Goal: Transaction & Acquisition: Subscribe to service/newsletter

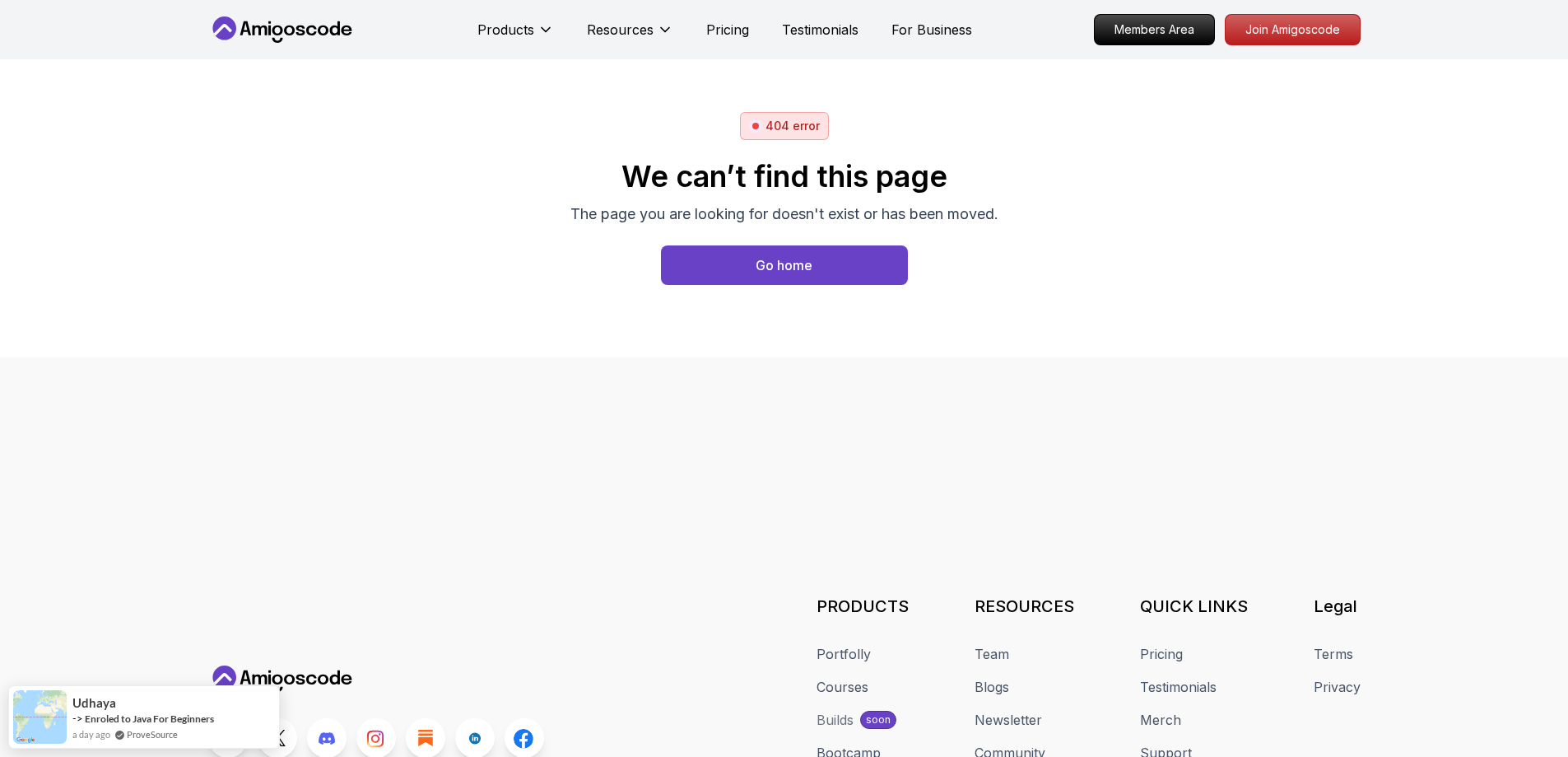
click at [1024, 239] on body "Products Resources Pricing Testimonials For Business Members Area Join Amigosco…" at bounding box center [784, 378] width 1568 height 757
click at [287, 20] on icon at bounding box center [282, 29] width 148 height 26
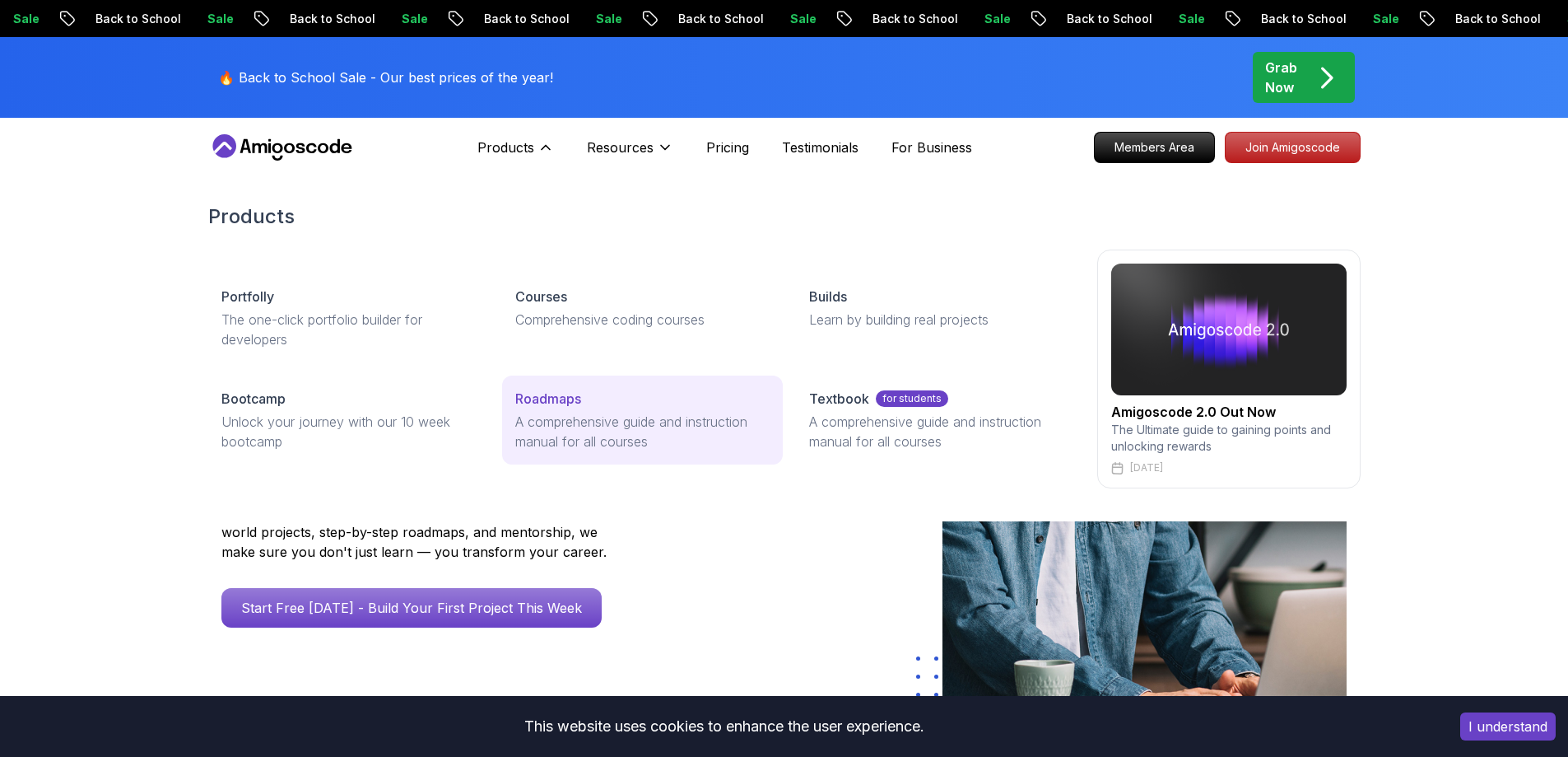
click at [601, 434] on p "A comprehensive guide and instruction manual for all courses" at bounding box center [643, 431] width 255 height 39
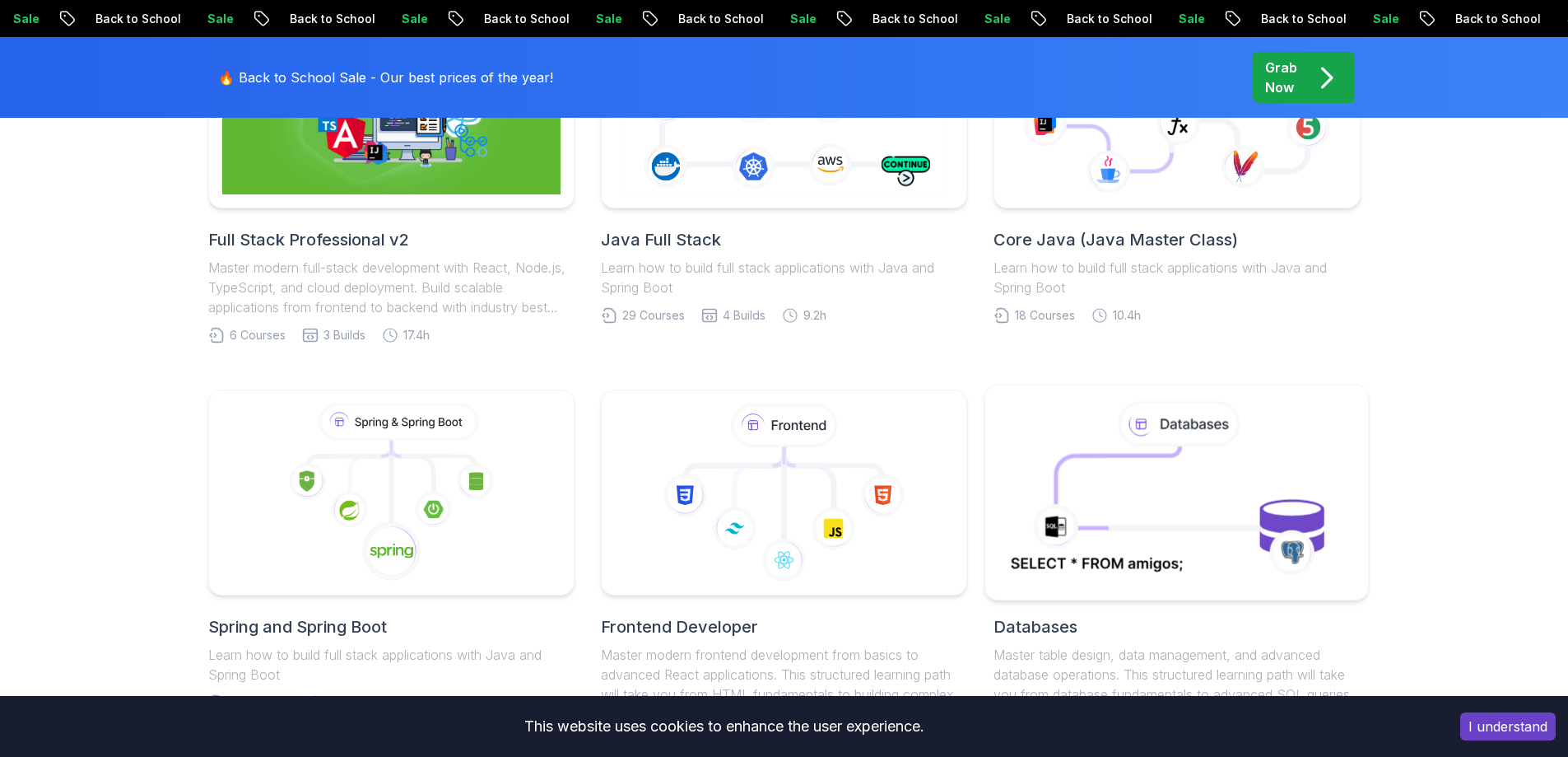
scroll to position [577, 0]
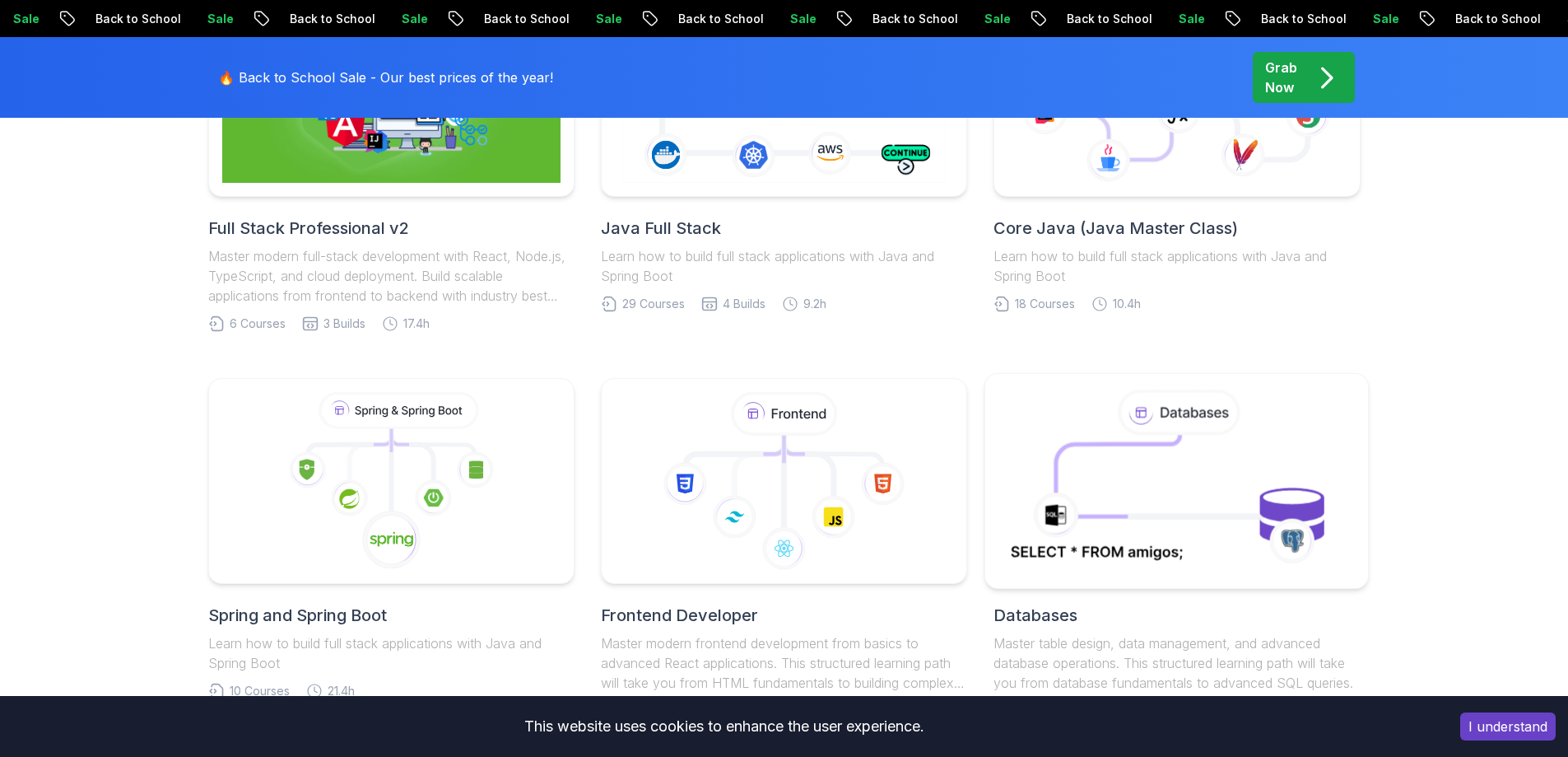
click at [1136, 501] on icon at bounding box center [1177, 480] width 348 height 187
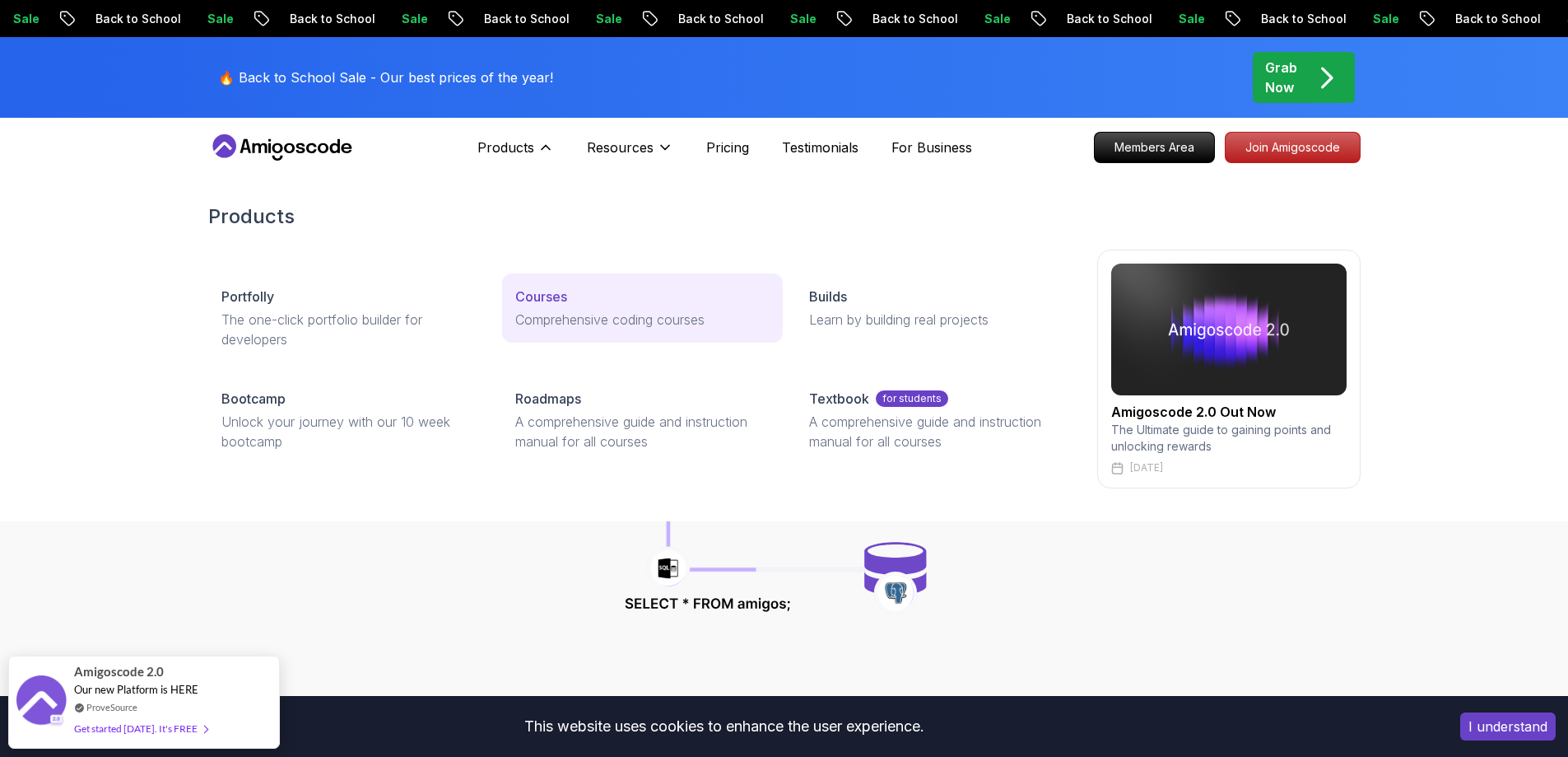
click at [586, 300] on div "Courses" at bounding box center [643, 297] width 255 height 20
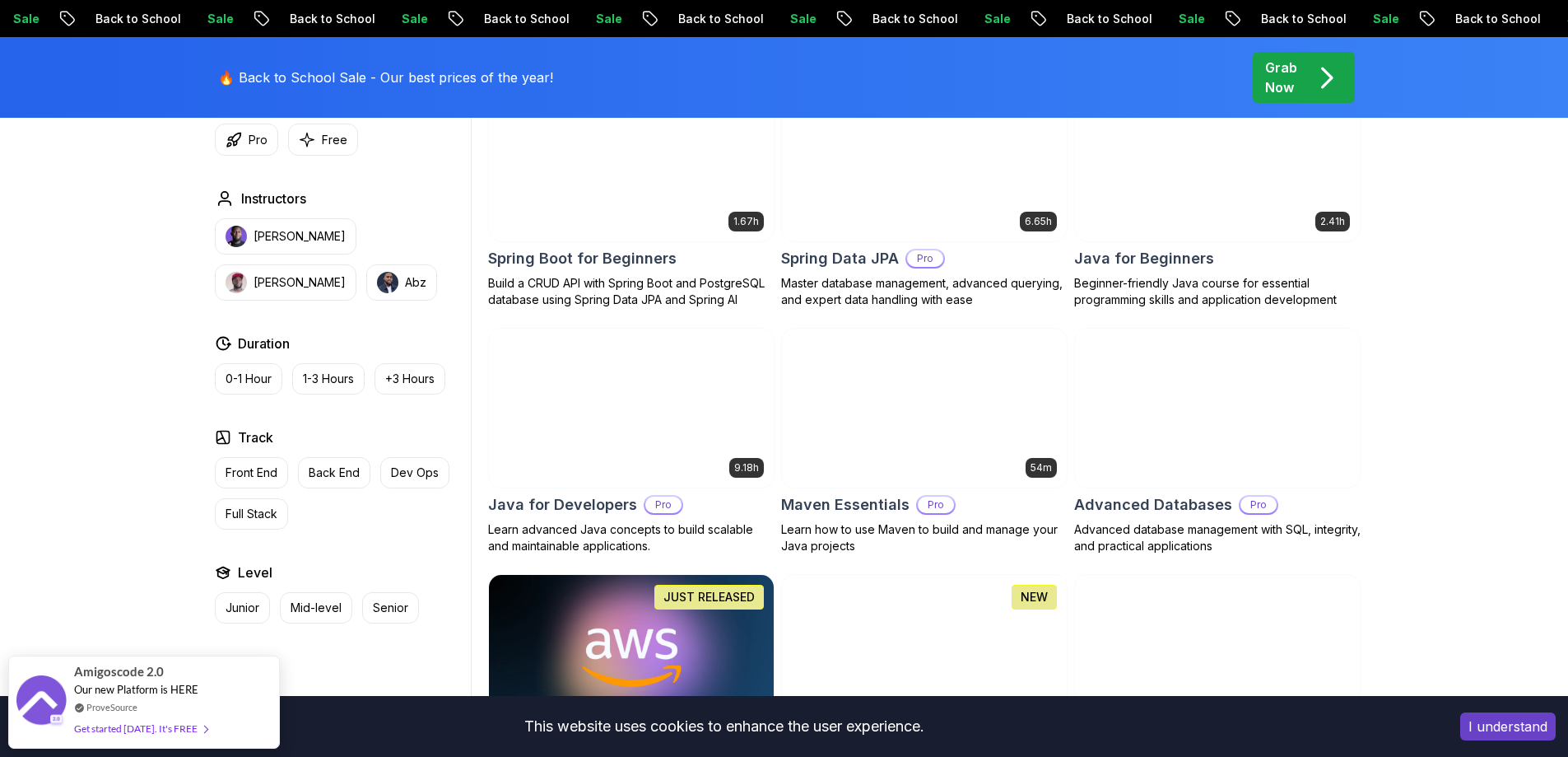
scroll to position [823, 0]
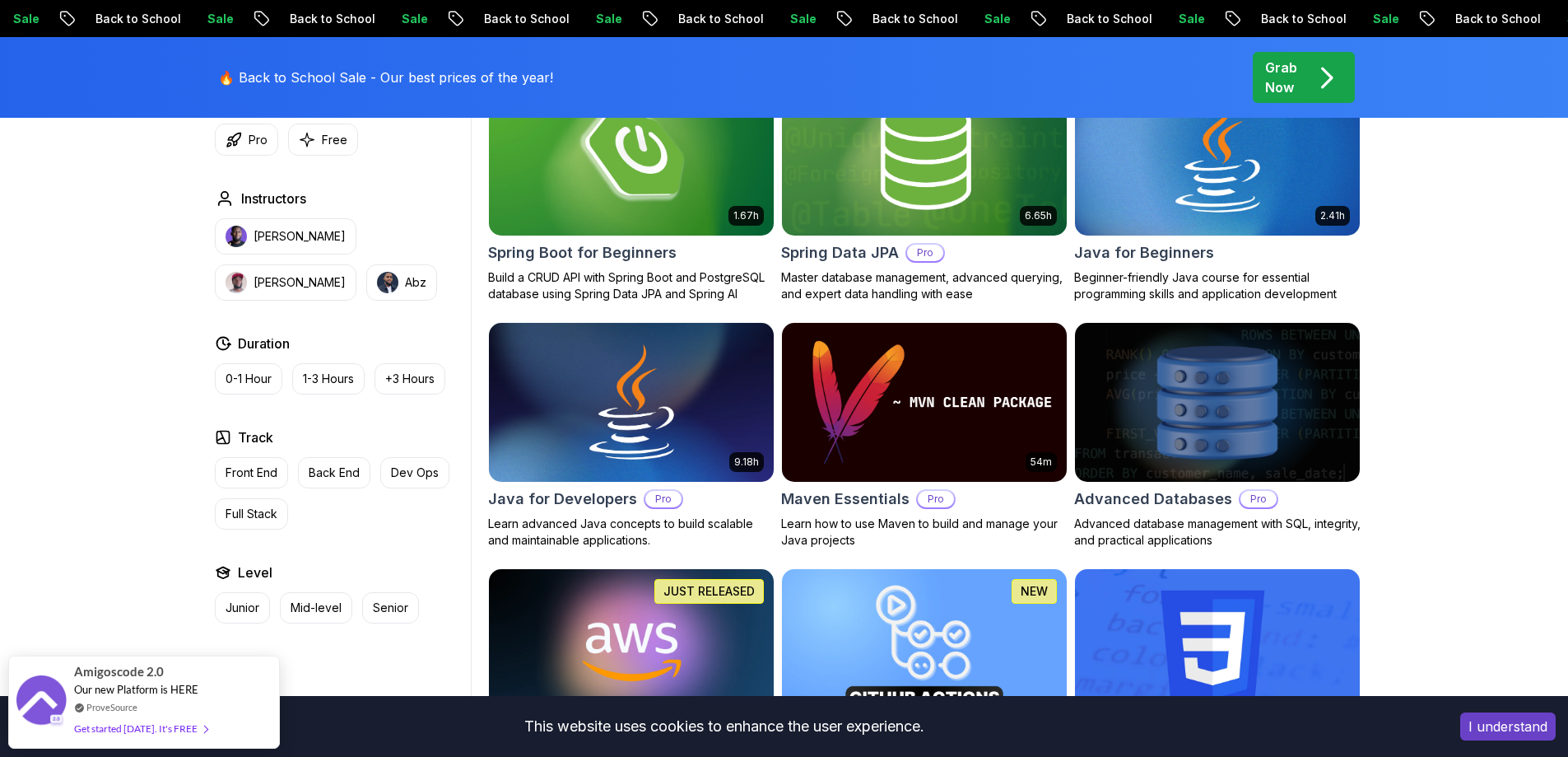
click at [1246, 408] on img at bounding box center [1217, 402] width 299 height 167
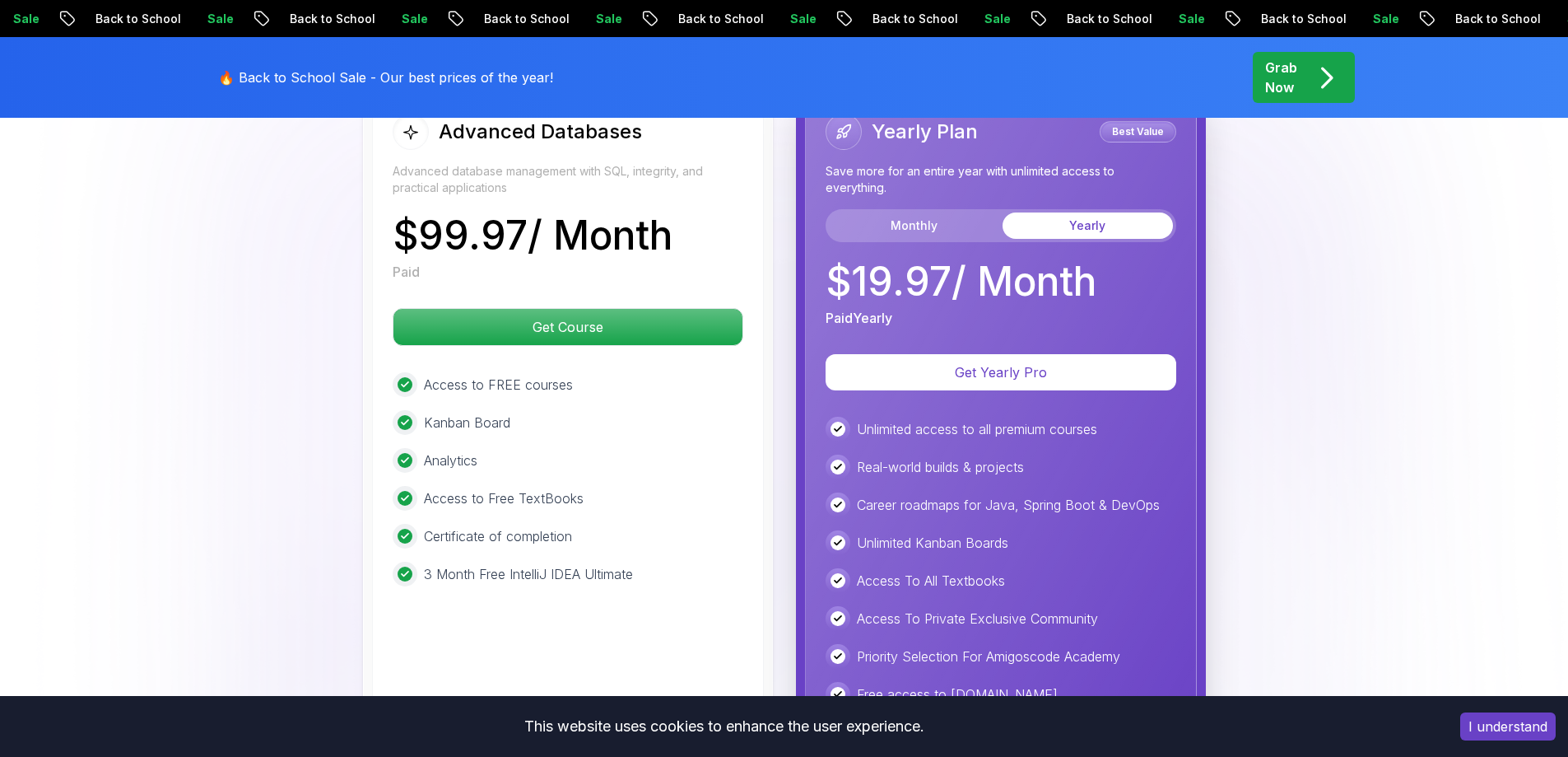
scroll to position [4425, 0]
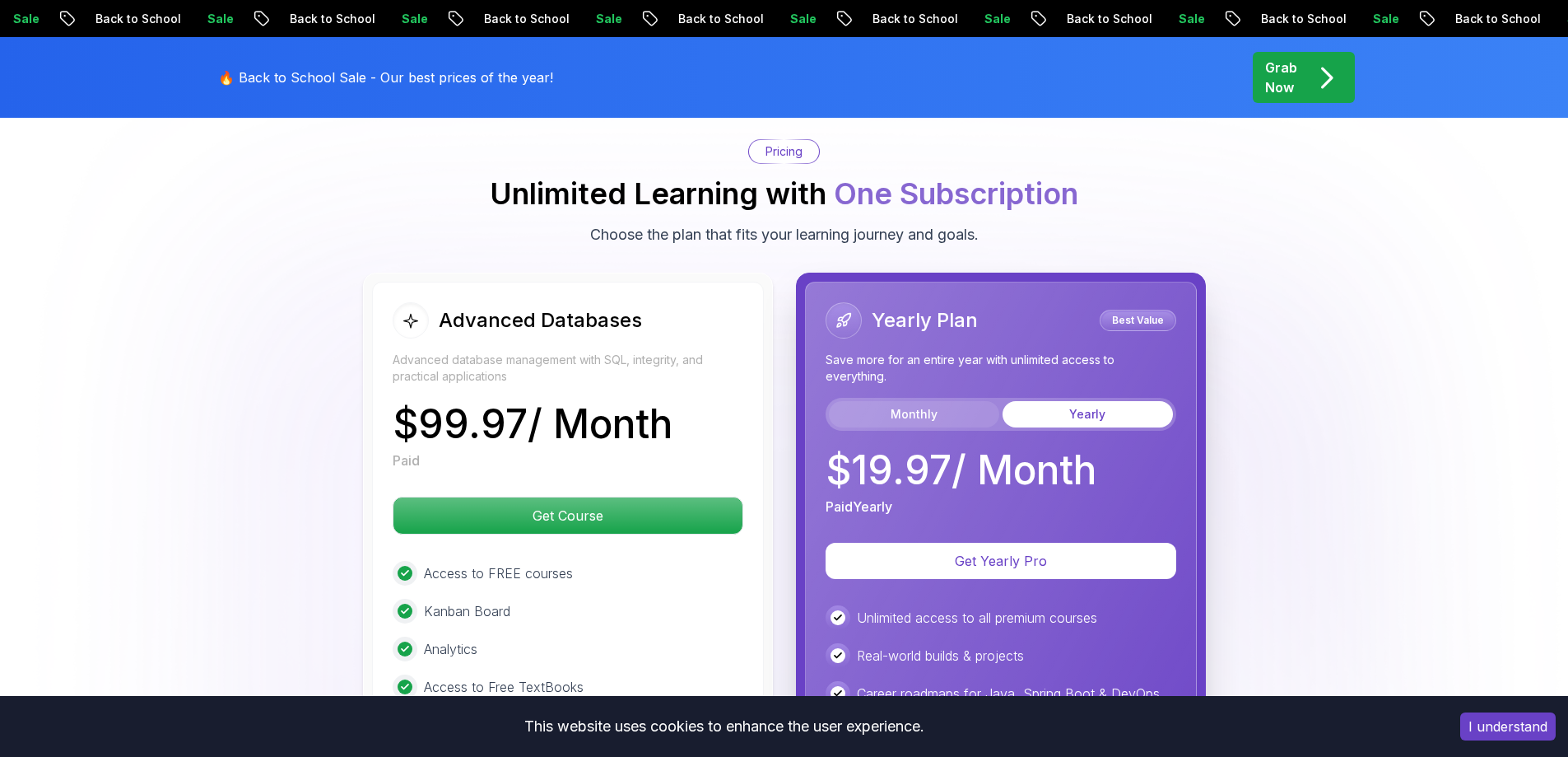
click at [928, 416] on button "Monthly" at bounding box center [913, 413] width 170 height 26
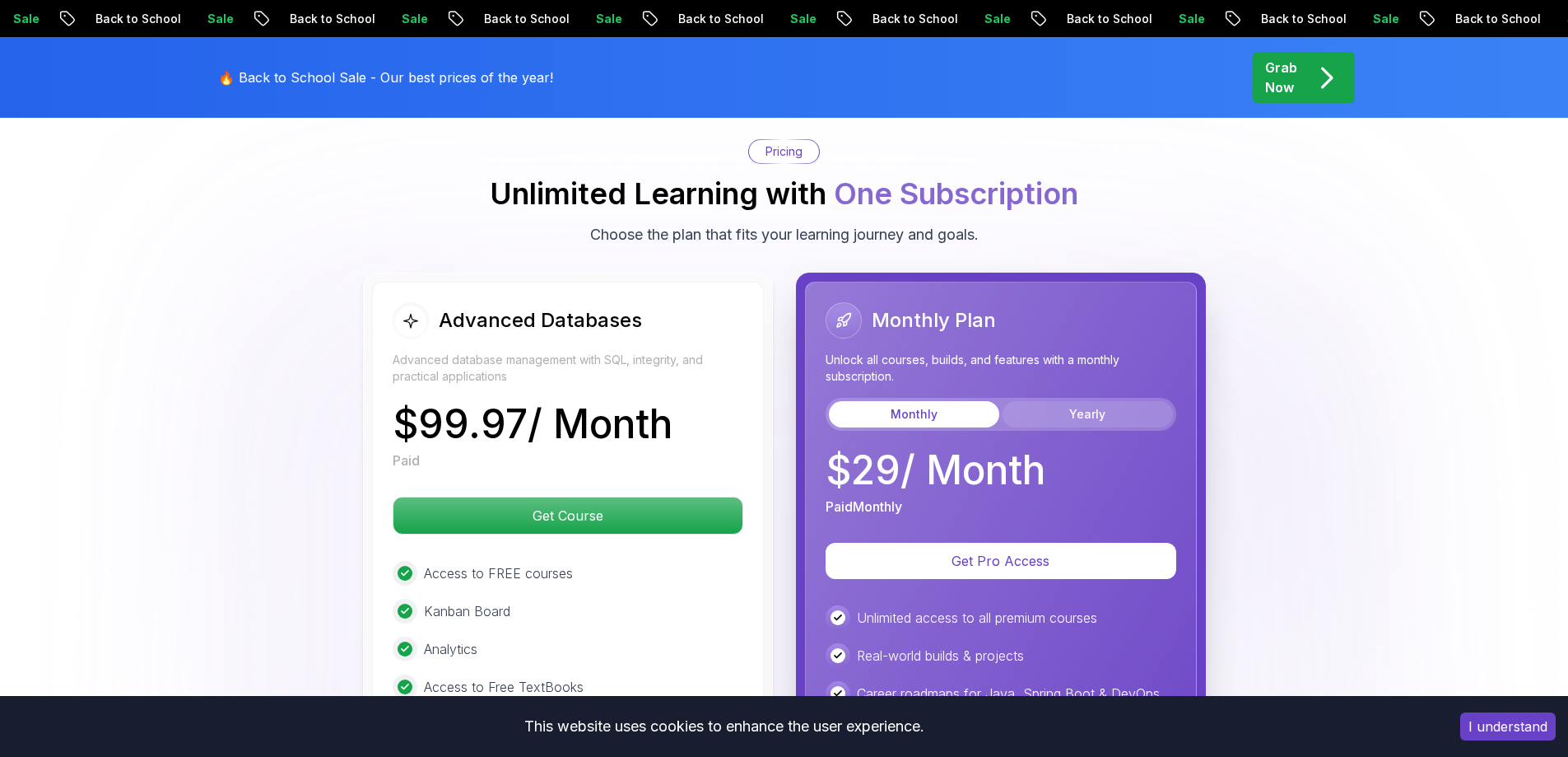
click at [1110, 403] on button "Yearly" at bounding box center [1087, 413] width 170 height 26
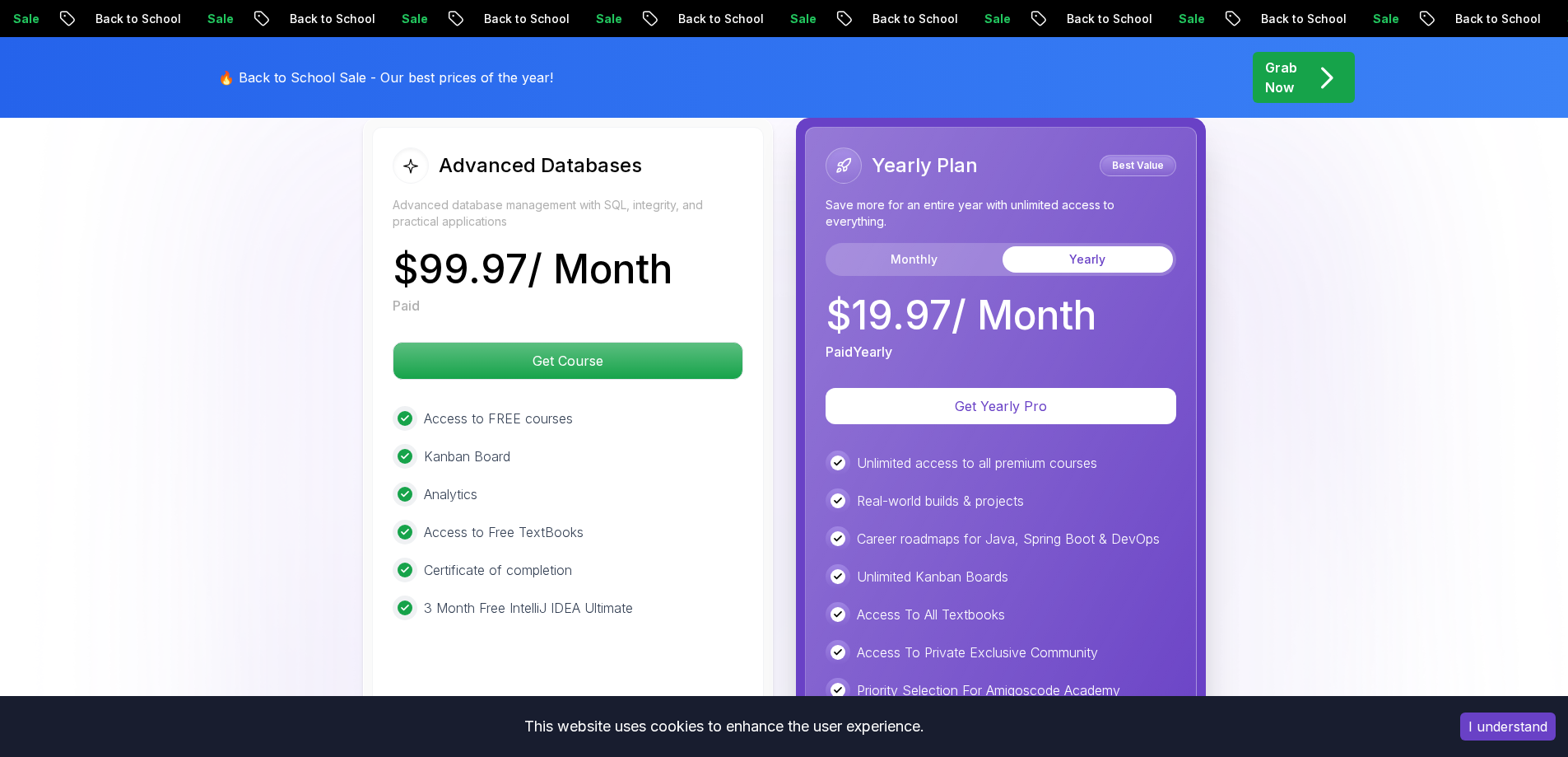
scroll to position [4589, 0]
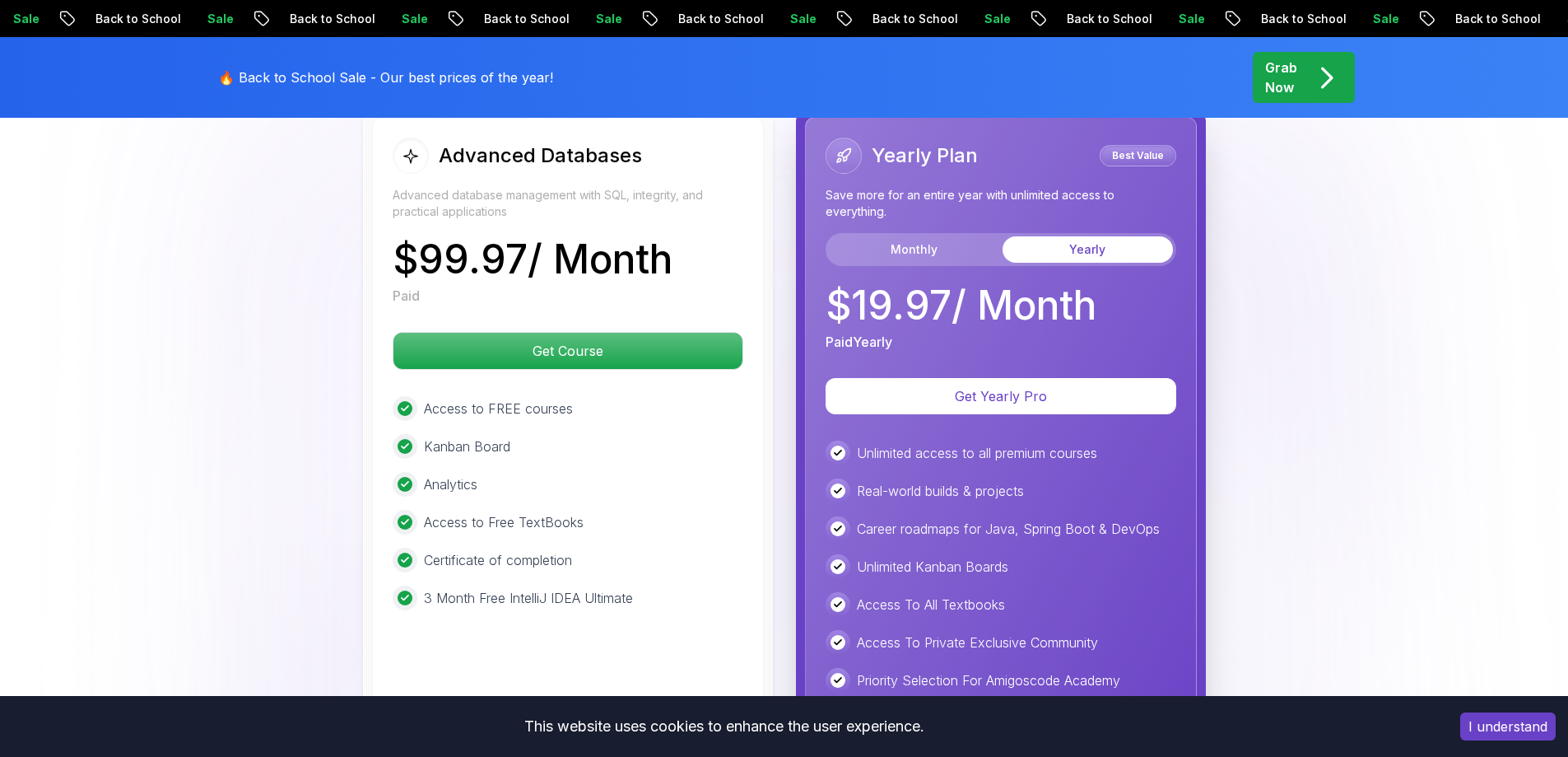
click at [921, 230] on div "Yearly Plan Best Value Save more for an entire year with unlimited access to ev…" at bounding box center [1001, 201] width 350 height 128
click at [920, 237] on button "Monthly" at bounding box center [913, 249] width 170 height 26
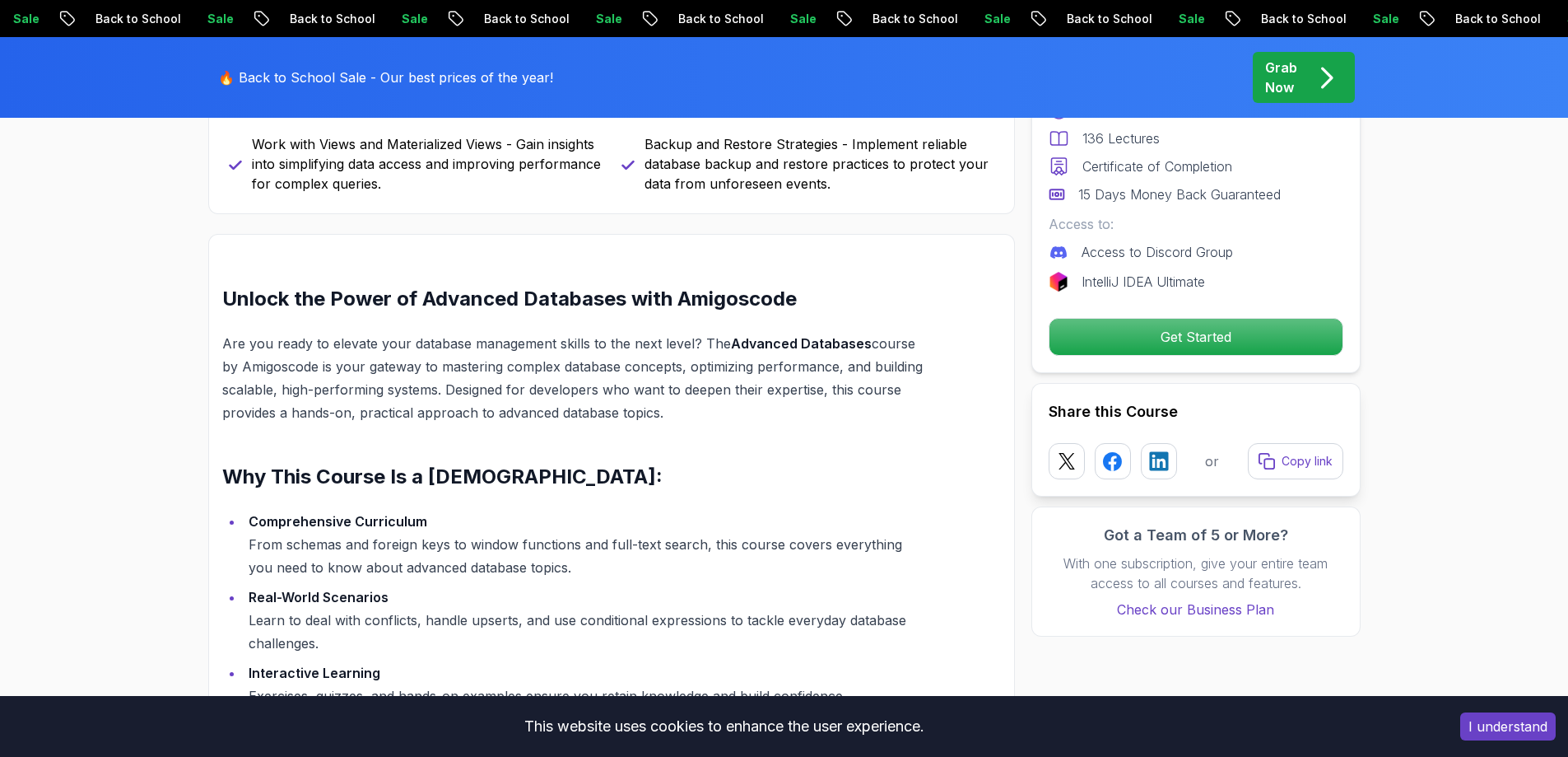
scroll to position [1048, 0]
